Goal: Task Accomplishment & Management: Manage account settings

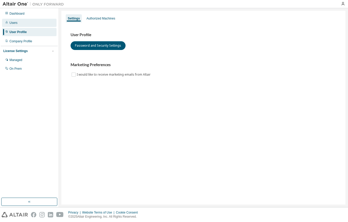
click at [38, 26] on div "Users" at bounding box center [29, 23] width 54 height 8
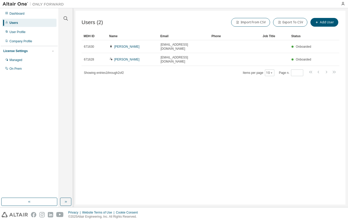
click at [18, 5] on img at bounding box center [35, 4] width 64 height 5
click at [26, 4] on img at bounding box center [35, 4] width 64 height 5
click at [18, 14] on div "Dashboard" at bounding box center [16, 14] width 15 height 4
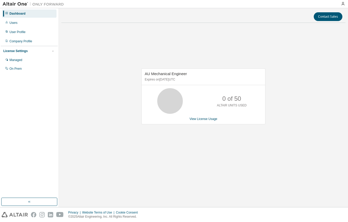
click at [13, 4] on img at bounding box center [35, 4] width 64 height 5
click at [39, 5] on img at bounding box center [35, 4] width 64 height 5
click at [24, 204] on button "button" at bounding box center [29, 201] width 56 height 8
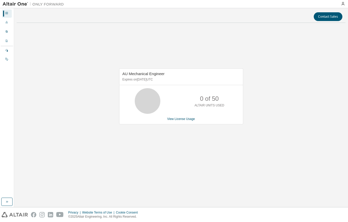
click at [26, 2] on img at bounding box center [35, 4] width 64 height 5
click at [28, 3] on img at bounding box center [35, 4] width 64 height 5
click at [343, 3] on icon "button" at bounding box center [343, 4] width 4 height 4
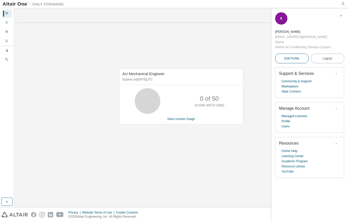
click at [305, 58] on link "Edit Profile" at bounding box center [292, 58] width 34 height 10
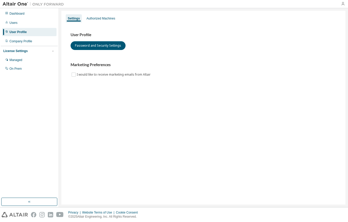
click at [343, 5] on icon "button" at bounding box center [343, 4] width 4 height 4
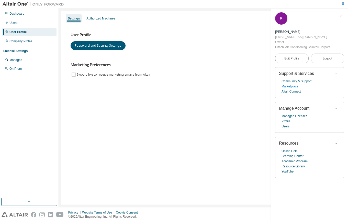
click at [289, 85] on link "Marketplace" at bounding box center [290, 86] width 17 height 5
